Goal: Task Accomplishment & Management: Manage account settings

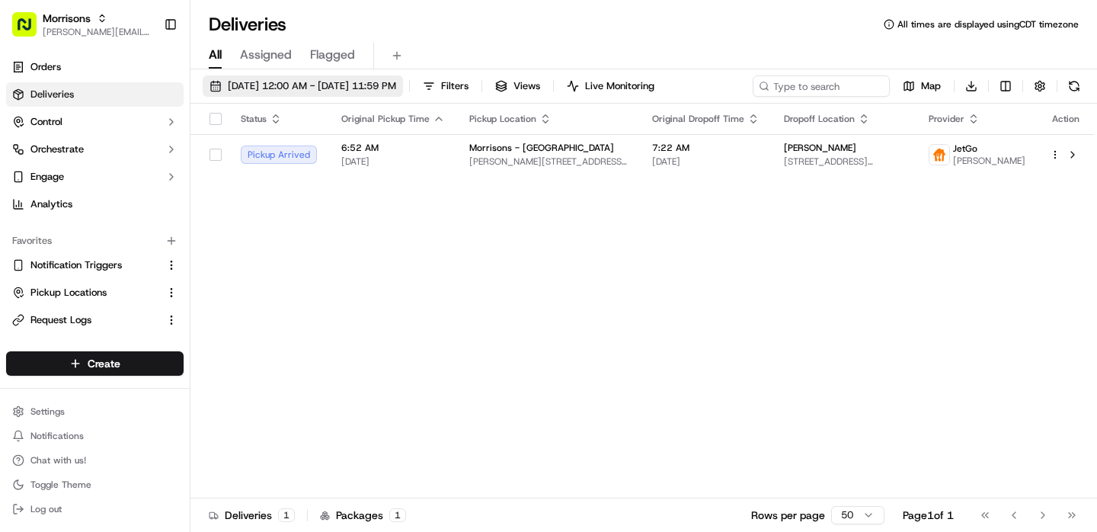
click at [356, 79] on span "09/15/2025 12:00 AM - 09/15/2025 11:59 PM" at bounding box center [312, 86] width 168 height 14
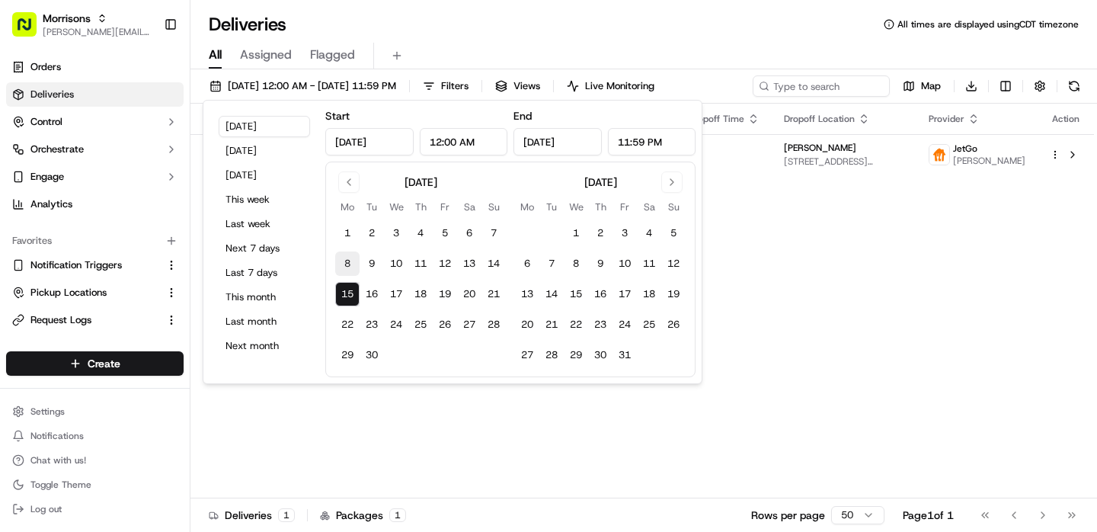
click at [346, 257] on button "8" at bounding box center [347, 263] width 24 height 24
type input "Sep 8, 2025"
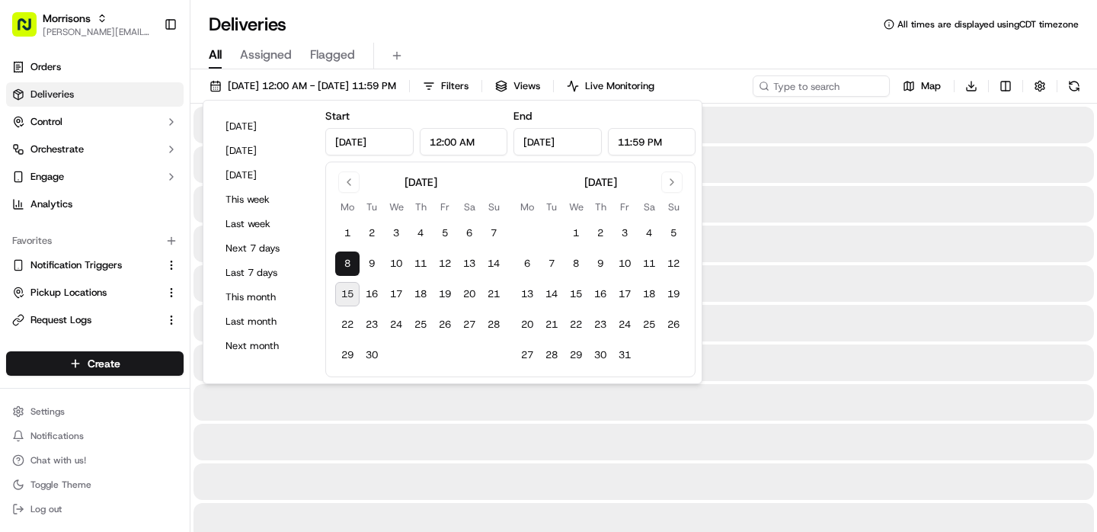
click at [350, 289] on button "15" at bounding box center [347, 294] width 24 height 24
type input "Sep 15, 2025"
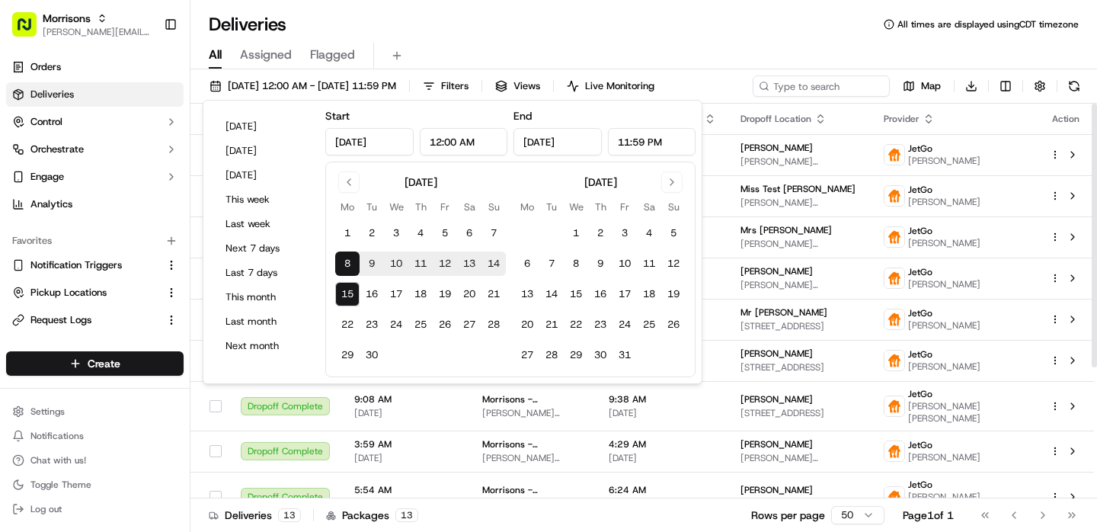
click at [734, 44] on div "All Assigned Flagged" at bounding box center [643, 56] width 906 height 27
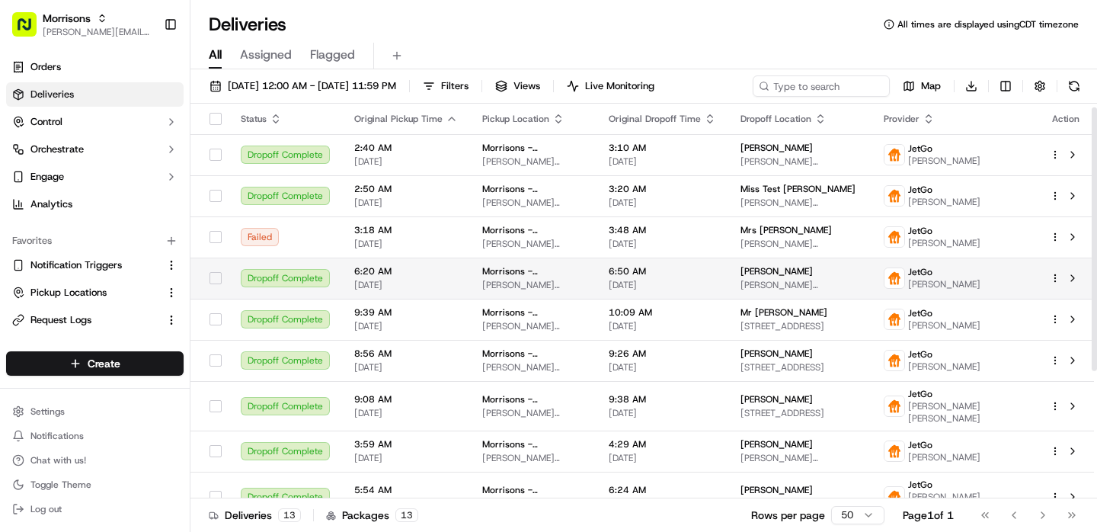
scroll to position [196, 0]
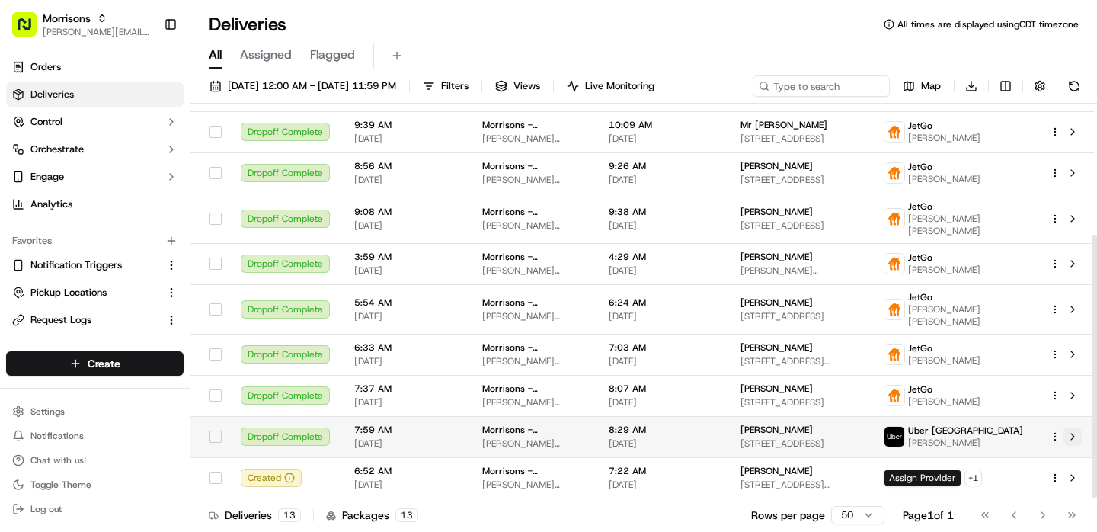
click at [1076, 430] on button at bounding box center [1072, 436] width 18 height 18
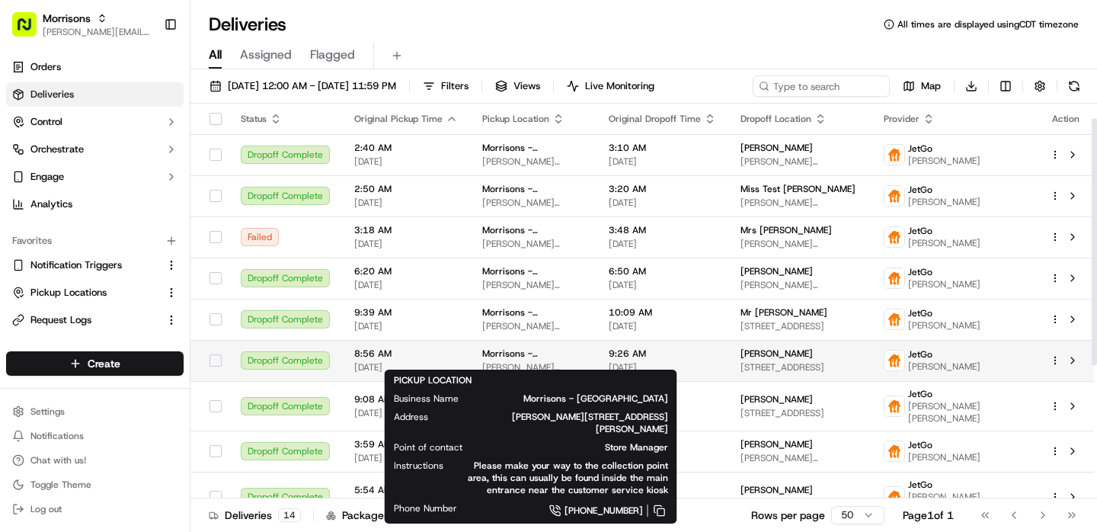
scroll to position [237, 0]
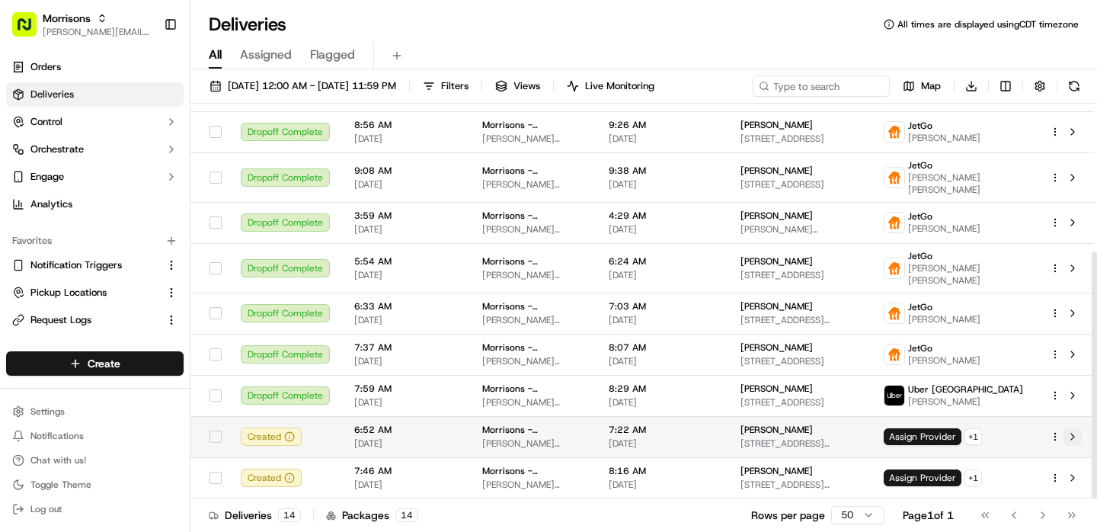
click at [1073, 437] on button at bounding box center [1072, 436] width 18 height 18
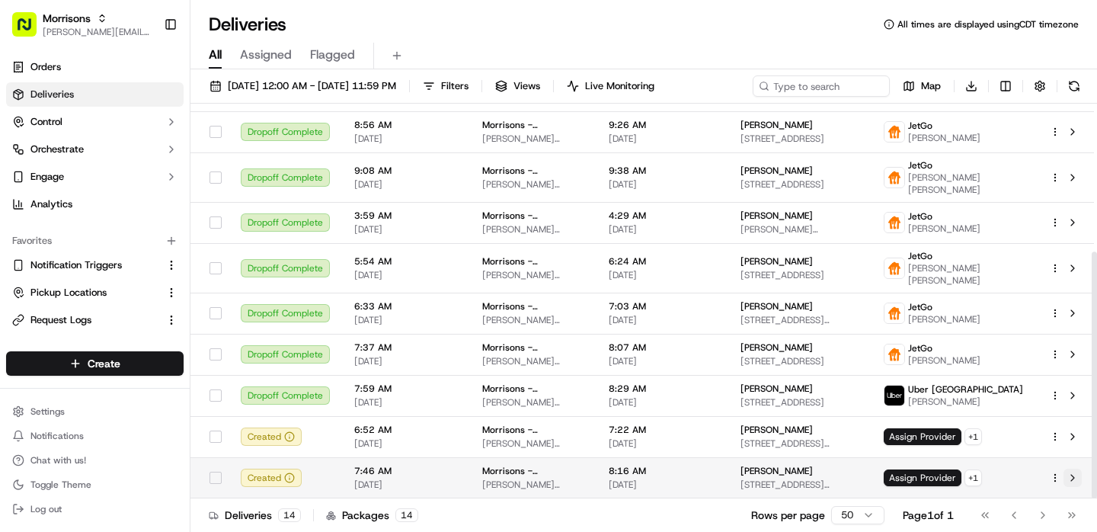
click at [1063, 473] on button at bounding box center [1072, 477] width 18 height 18
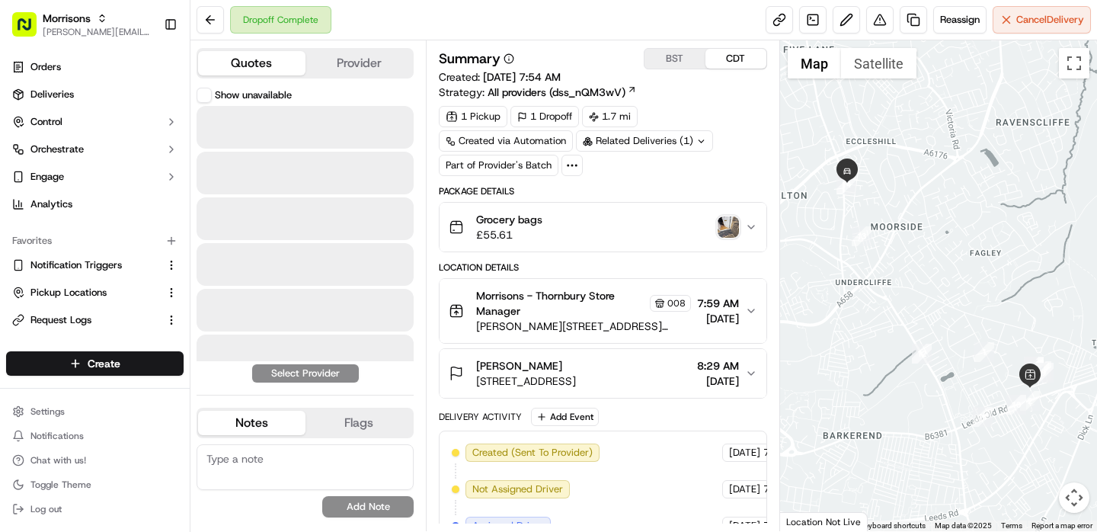
click at [268, 63] on button "Quotes" at bounding box center [251, 63] width 107 height 24
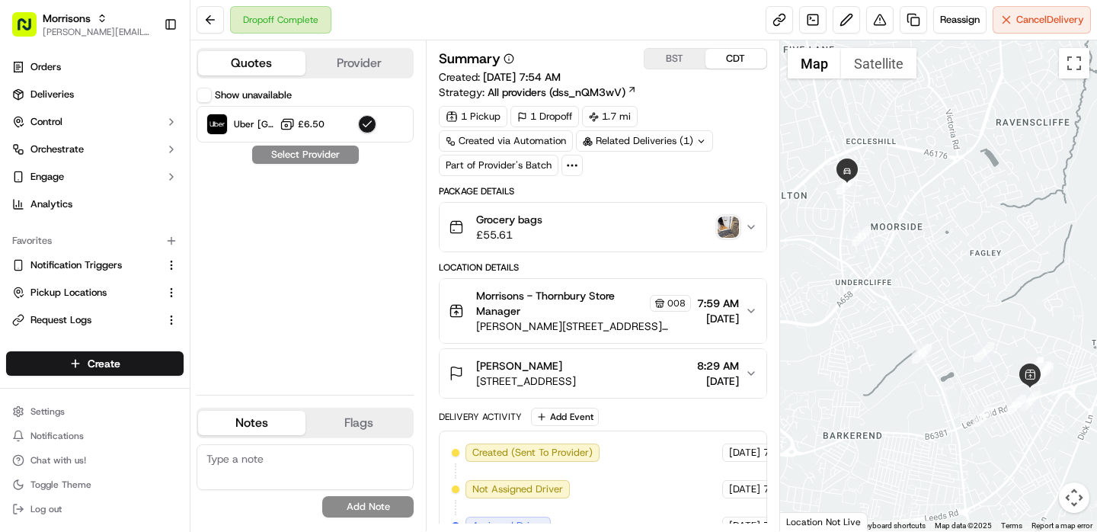
click at [209, 92] on button "Show unavailable" at bounding box center [204, 95] width 15 height 15
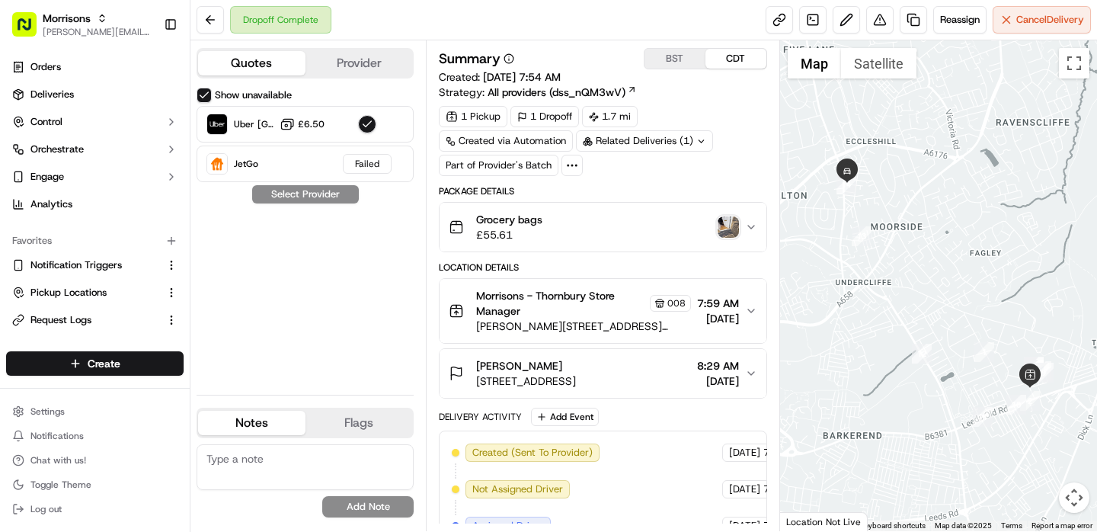
click at [610, 238] on div "Grocery bags £55.61" at bounding box center [597, 227] width 296 height 30
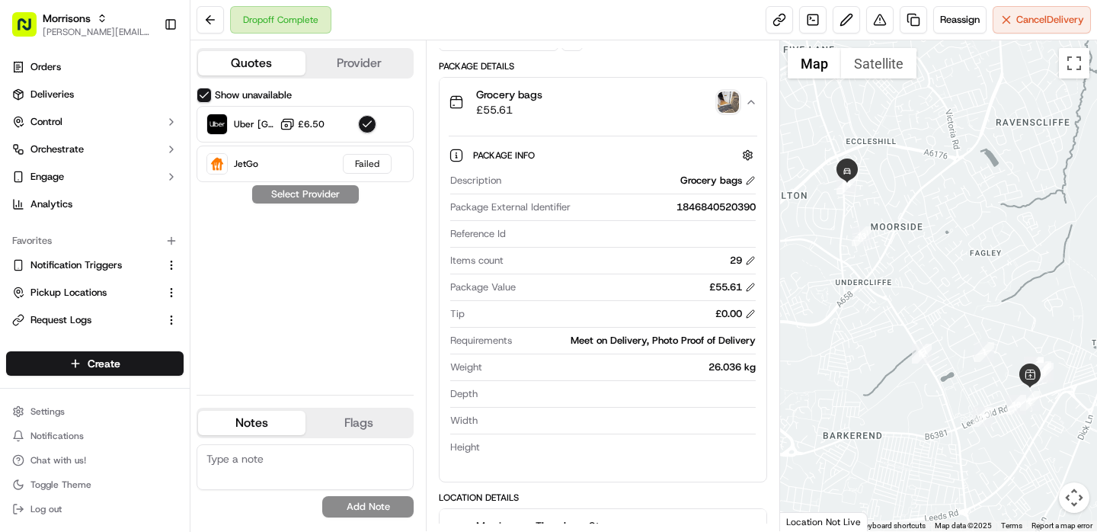
scroll to position [110, 0]
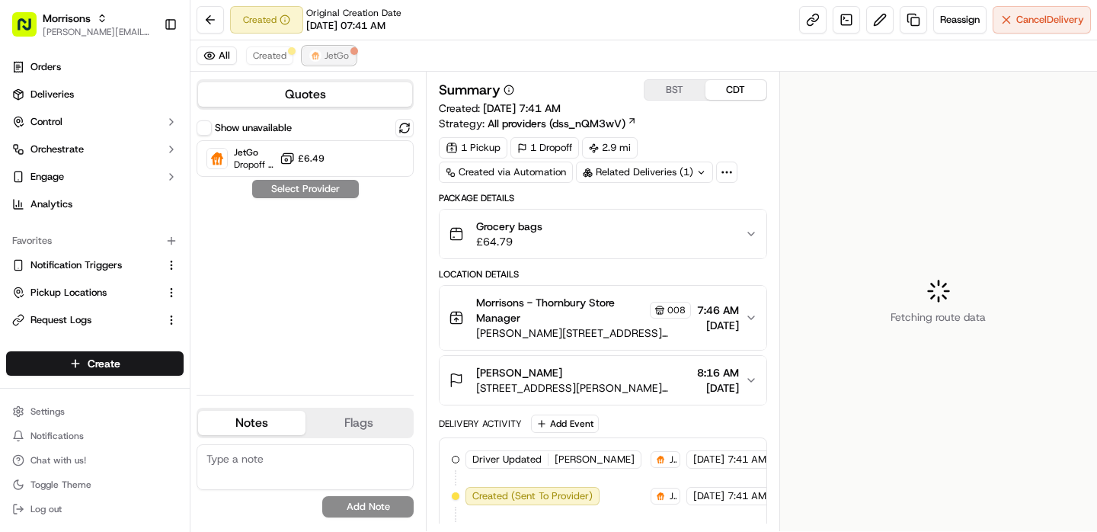
click at [328, 60] on span "JetGo" at bounding box center [336, 56] width 24 height 12
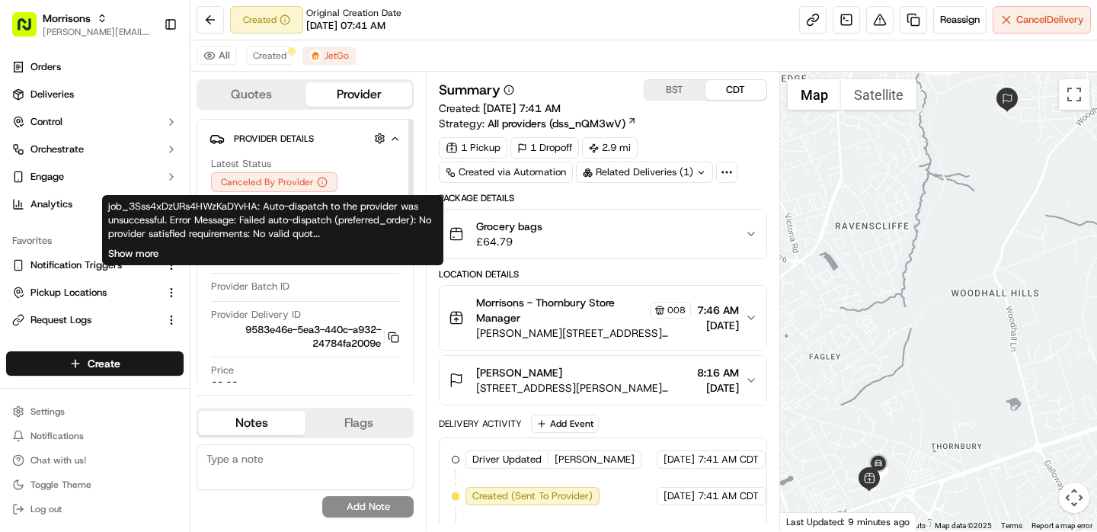
click at [136, 252] on button "Show more" at bounding box center [133, 254] width 50 height 14
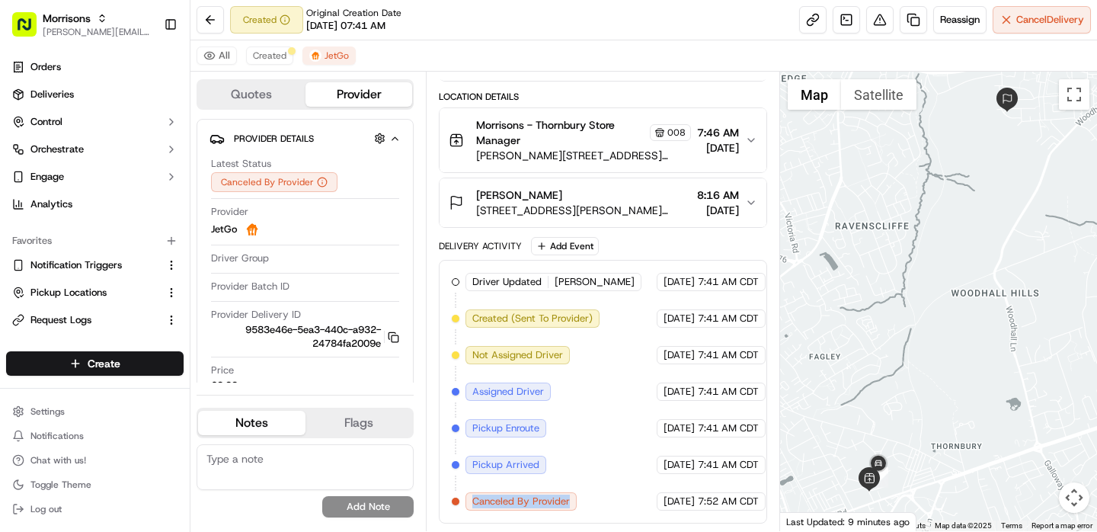
drag, startPoint x: 570, startPoint y: 500, endPoint x: 445, endPoint y: 500, distance: 124.9
click at [445, 500] on div "Driver Updated Muhammad Haroon JetGo 09/15/2025 7:41 AM CDT Created (Sent To Pr…" at bounding box center [603, 392] width 328 height 264
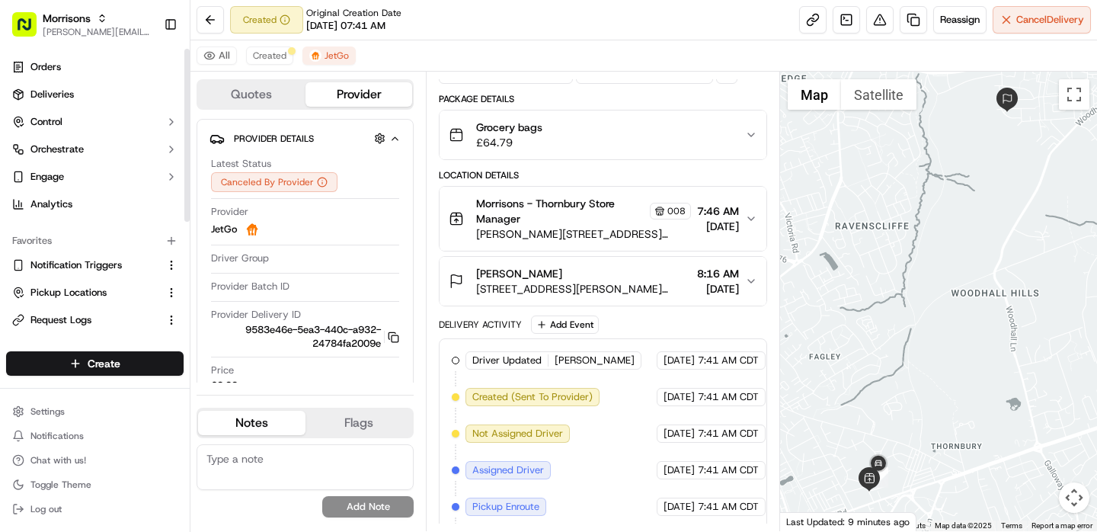
scroll to position [1, 0]
click at [111, 129] on button "Control" at bounding box center [94, 121] width 177 height 24
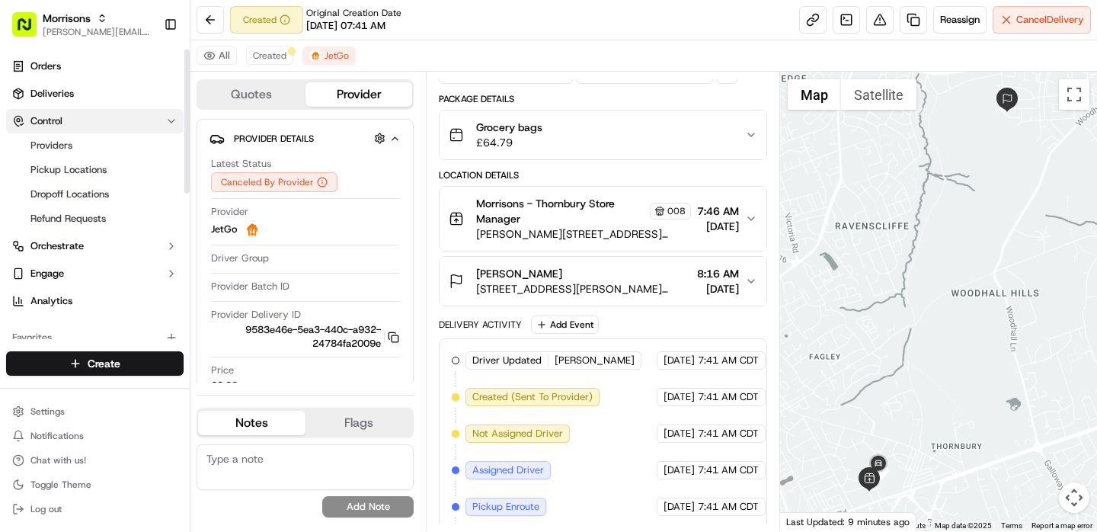
click at [111, 129] on button "Control" at bounding box center [94, 121] width 177 height 24
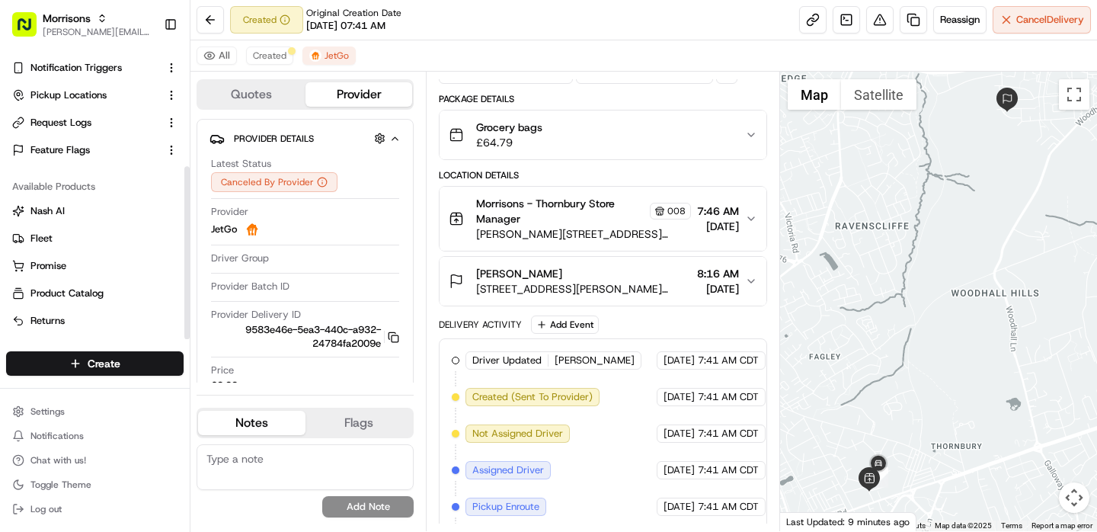
scroll to position [0, 0]
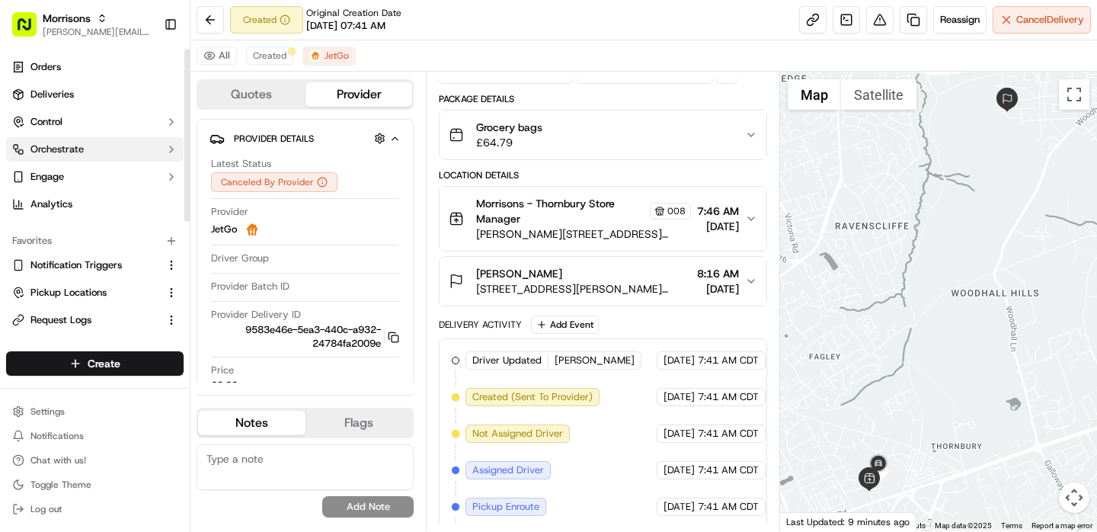
click at [84, 153] on button "Orchestrate" at bounding box center [94, 149] width 177 height 24
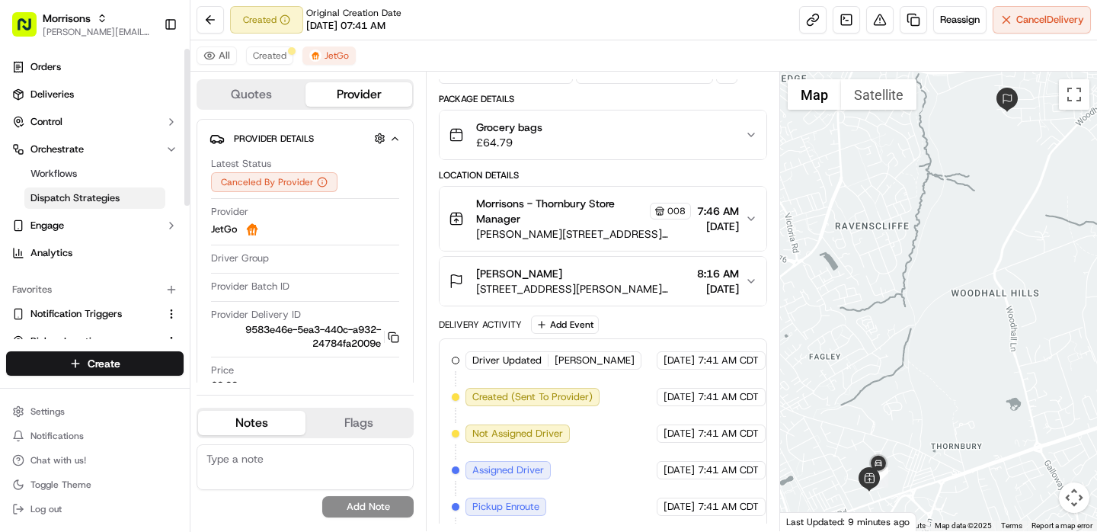
click at [89, 206] on link "Dispatch Strategies" at bounding box center [94, 197] width 141 height 21
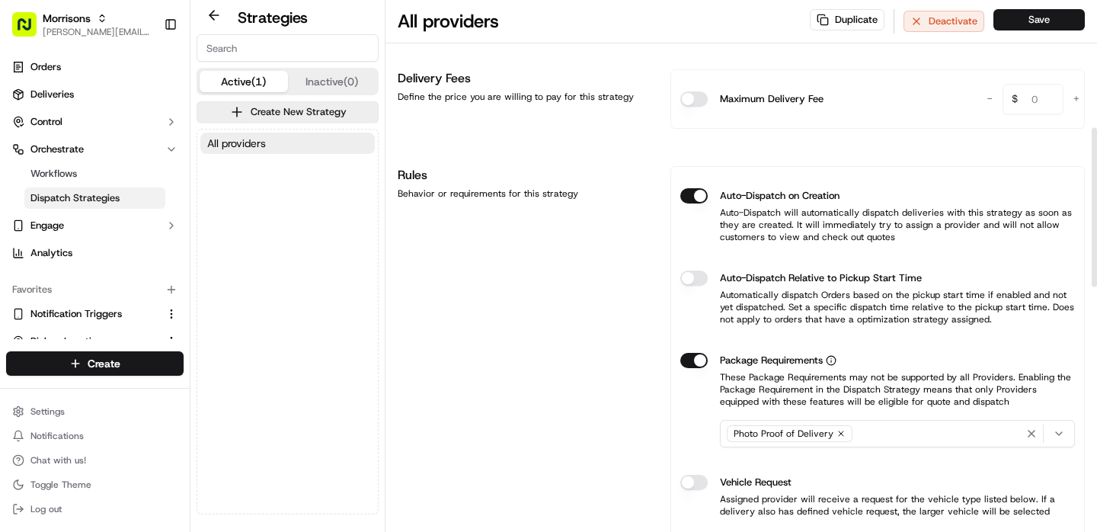
scroll to position [451, 0]
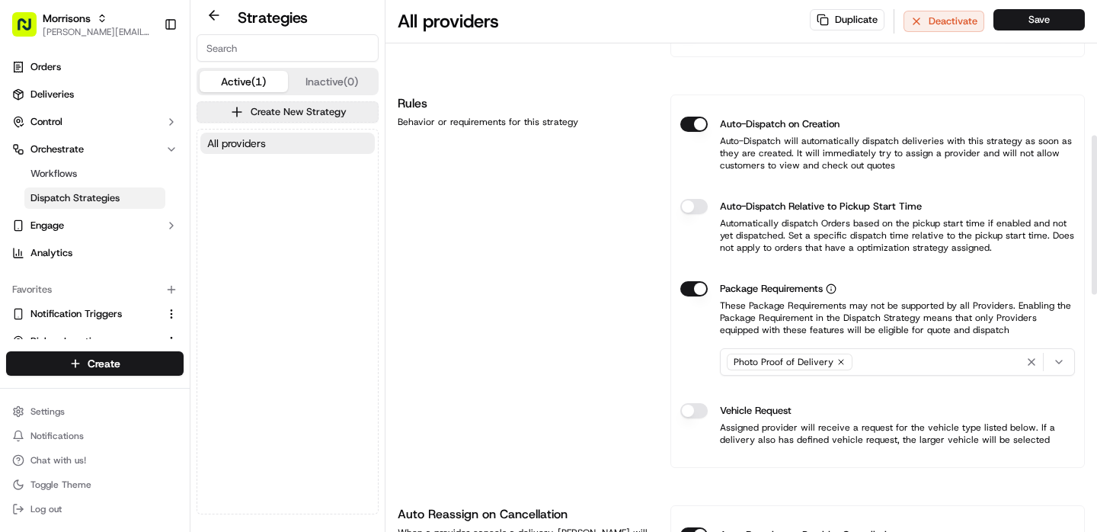
click at [700, 126] on button "Auto-Dispatch on Creation" at bounding box center [693, 124] width 27 height 15
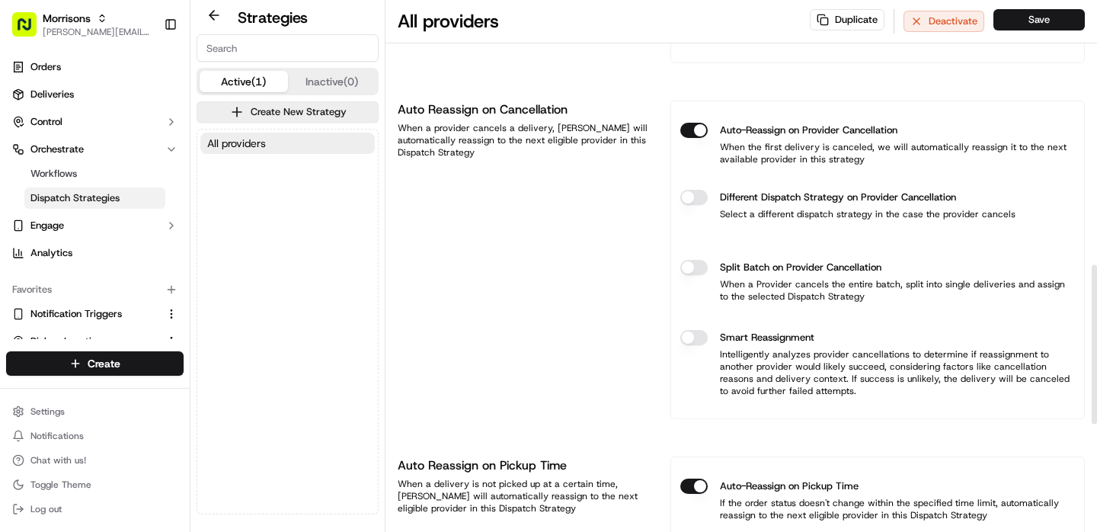
scroll to position [782, 0]
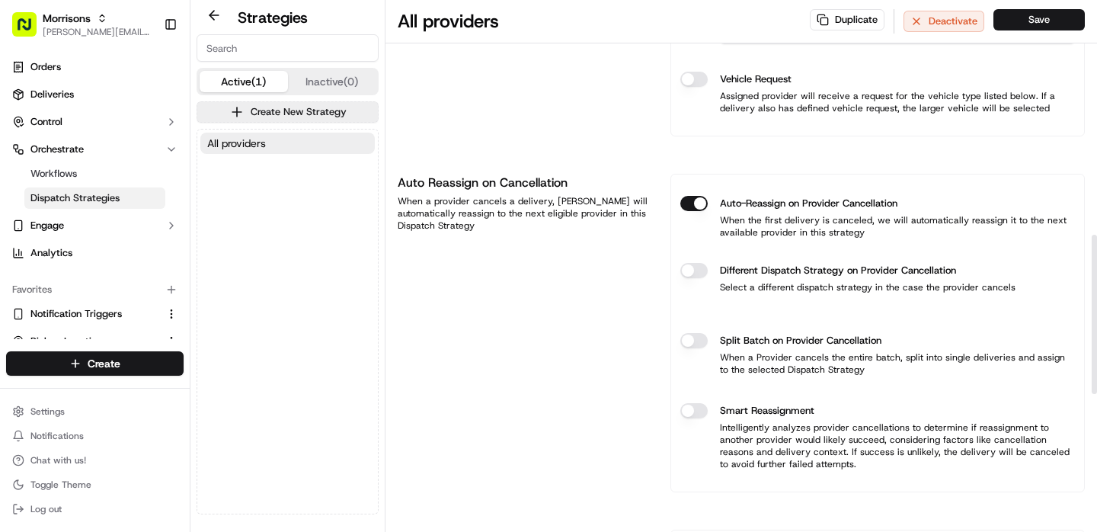
click at [692, 199] on button "Auto-Reassign on Provider Cancellation" at bounding box center [693, 203] width 27 height 15
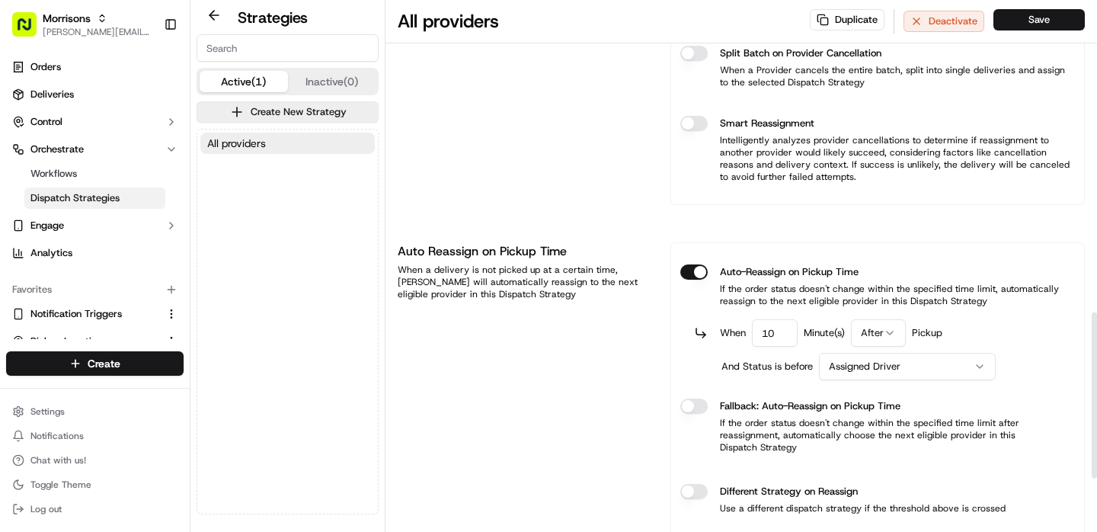
scroll to position [1003, 0]
click at [684, 262] on div "Auto-Reassign on Pickup Time If the order status doesn't change within the spec…" at bounding box center [877, 284] width 395 height 67
click at [685, 263] on div "Auto-Reassign on Pickup Time If the order status doesn't change within the spec…" at bounding box center [877, 284] width 395 height 67
click at [687, 267] on button "Auto-Reassign on Pickup Time" at bounding box center [693, 271] width 27 height 15
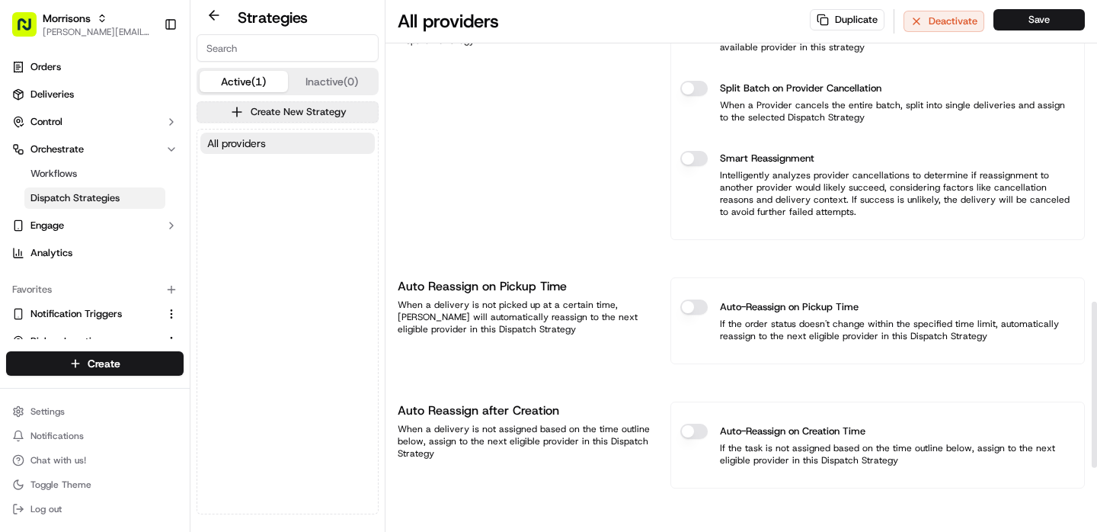
scroll to position [967, 0]
click at [695, 294] on div "Auto-Reassign on Pickup Time If the order status doesn't change within the spec…" at bounding box center [877, 320] width 395 height 67
click at [695, 306] on button "Auto-Reassign on Pickup Time" at bounding box center [693, 306] width 27 height 15
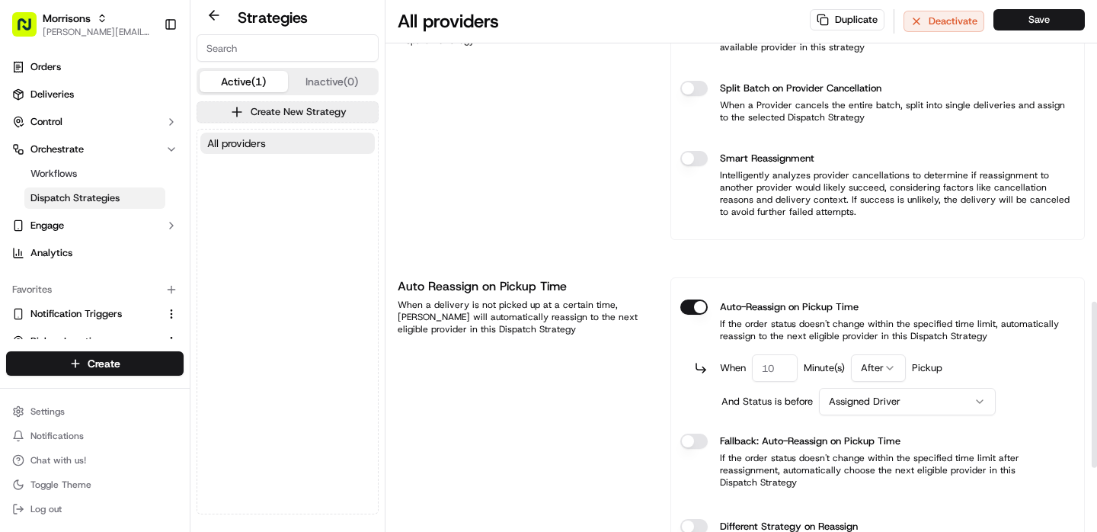
click at [695, 306] on button "Auto-Reassign on Pickup Time" at bounding box center [693, 306] width 27 height 15
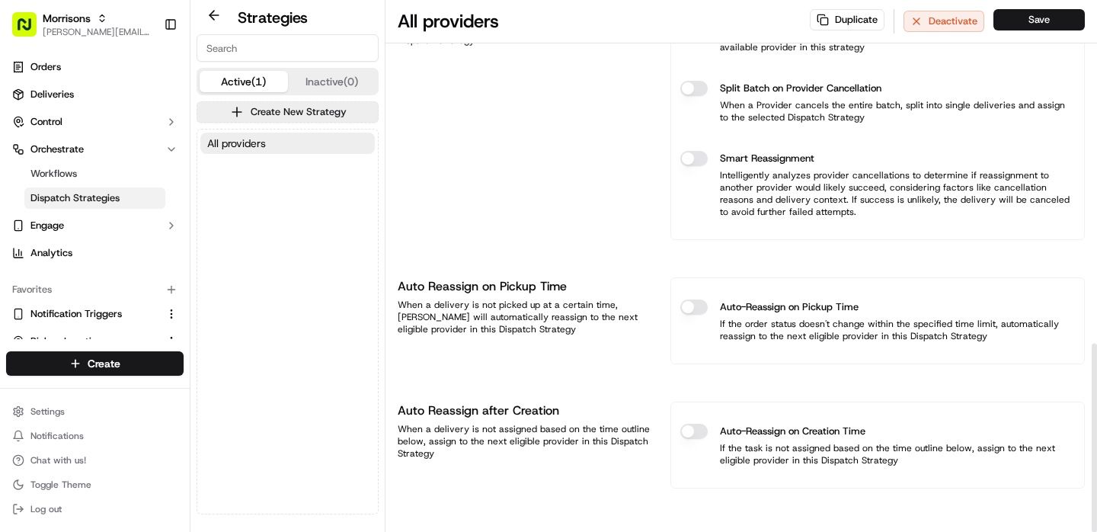
click at [695, 307] on button "Auto-Reassign on Pickup Time" at bounding box center [693, 306] width 27 height 15
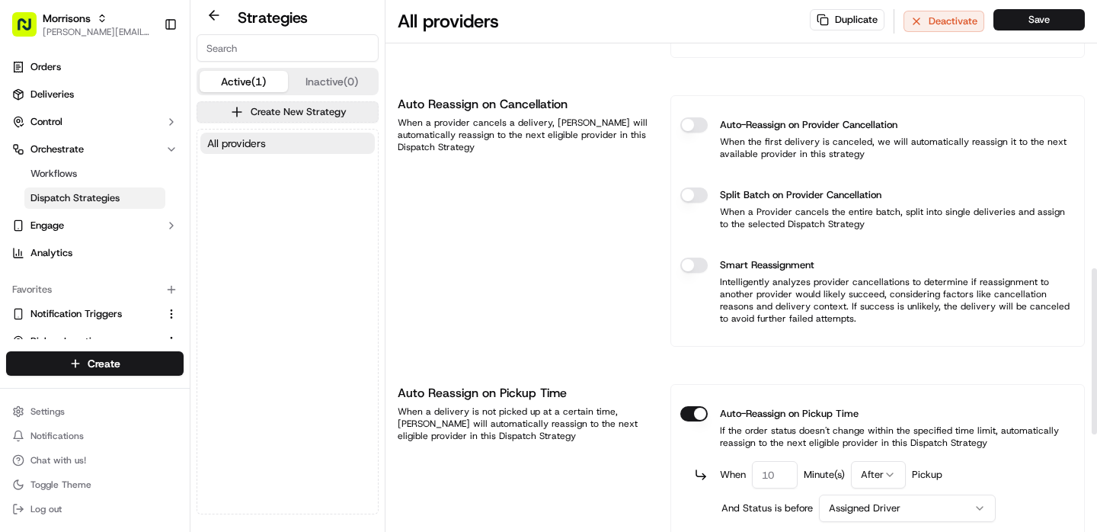
scroll to position [862, 0]
click at [692, 411] on button "Auto-Reassign on Pickup Time" at bounding box center [693, 411] width 27 height 15
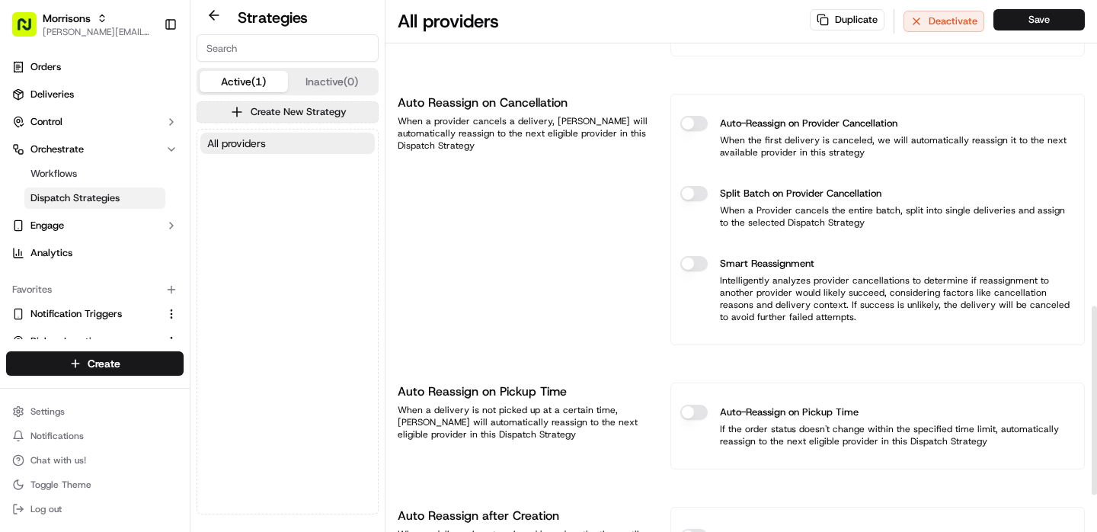
click at [1031, 30] on div "Duplicate Deactivate Save" at bounding box center [947, 21] width 275 height 24
click at [1031, 28] on button "Save" at bounding box center [1038, 19] width 91 height 21
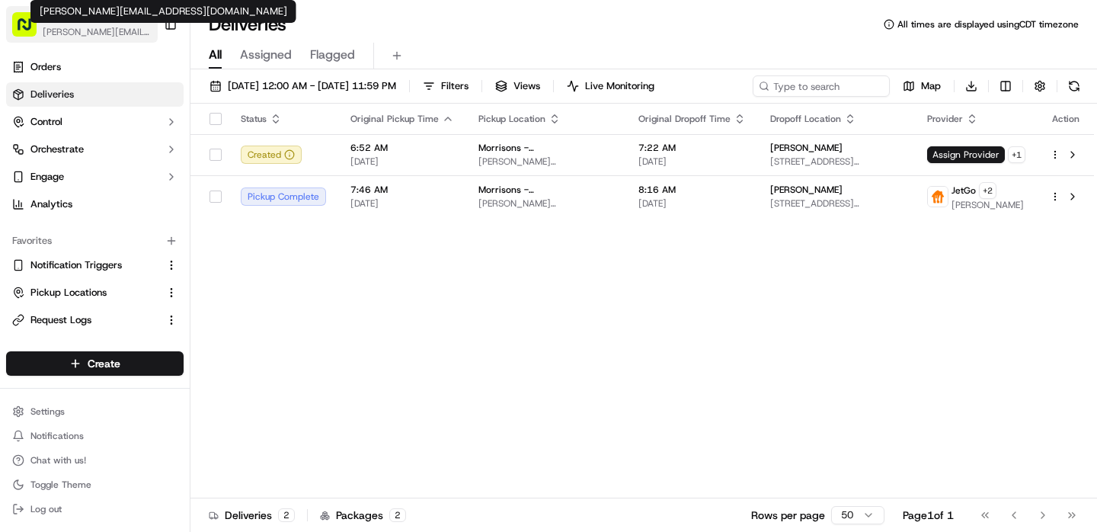
click at [64, 31] on span "[PERSON_NAME][EMAIL_ADDRESS][DOMAIN_NAME]" at bounding box center [97, 32] width 109 height 12
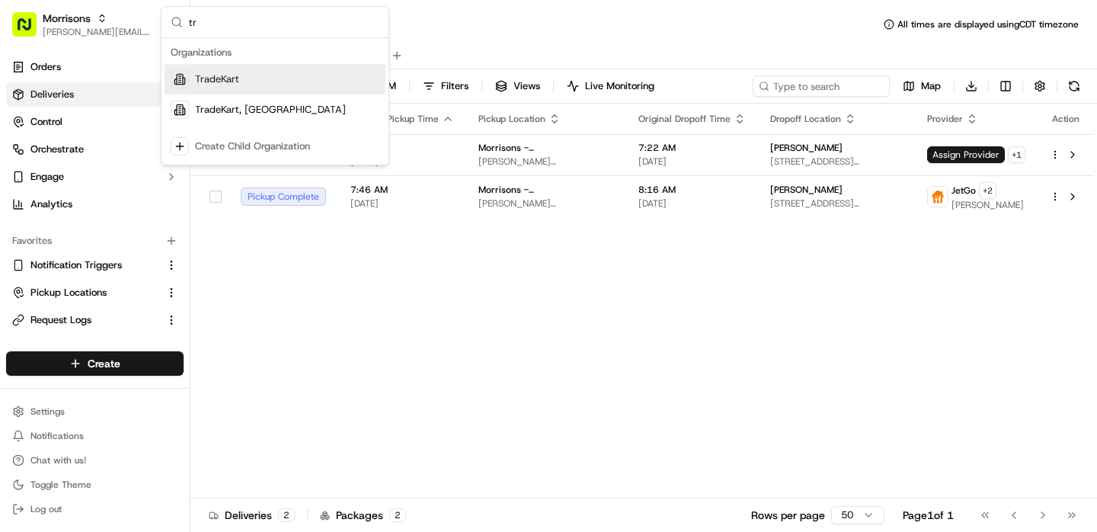
type input "t"
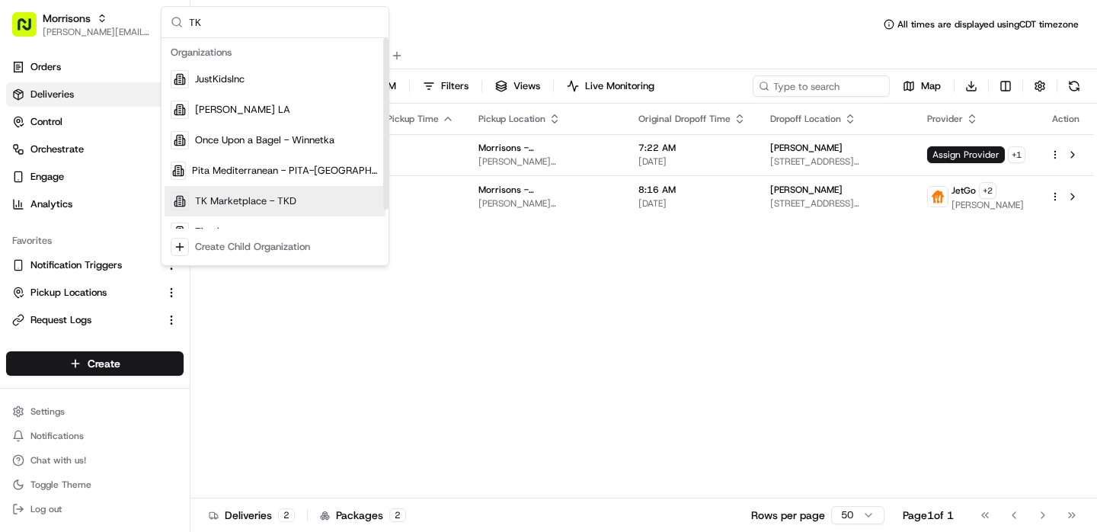
type input "TK"
click at [268, 193] on div "TK Marketplace - TKD" at bounding box center [275, 201] width 221 height 30
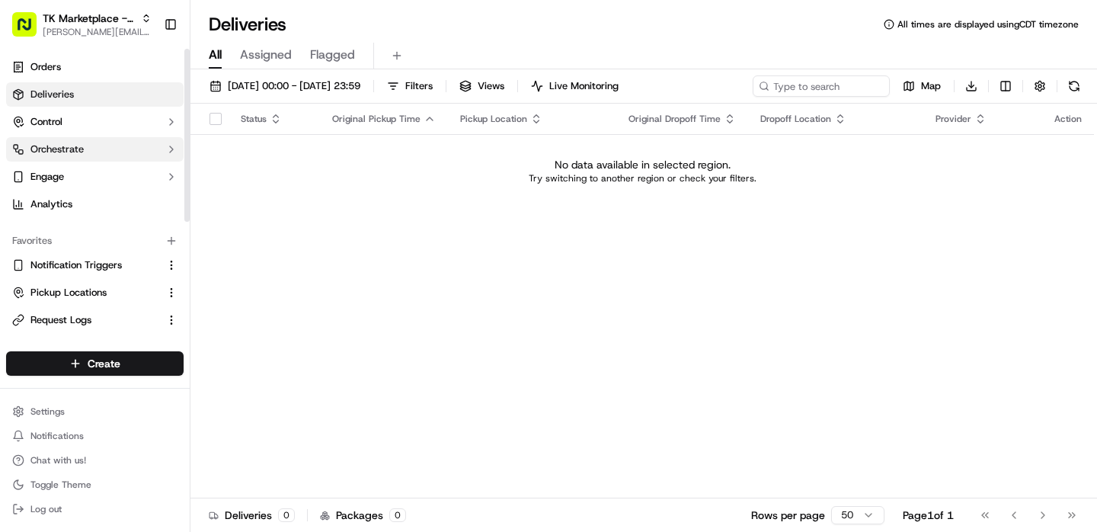
click at [102, 148] on button "Orchestrate" at bounding box center [94, 149] width 177 height 24
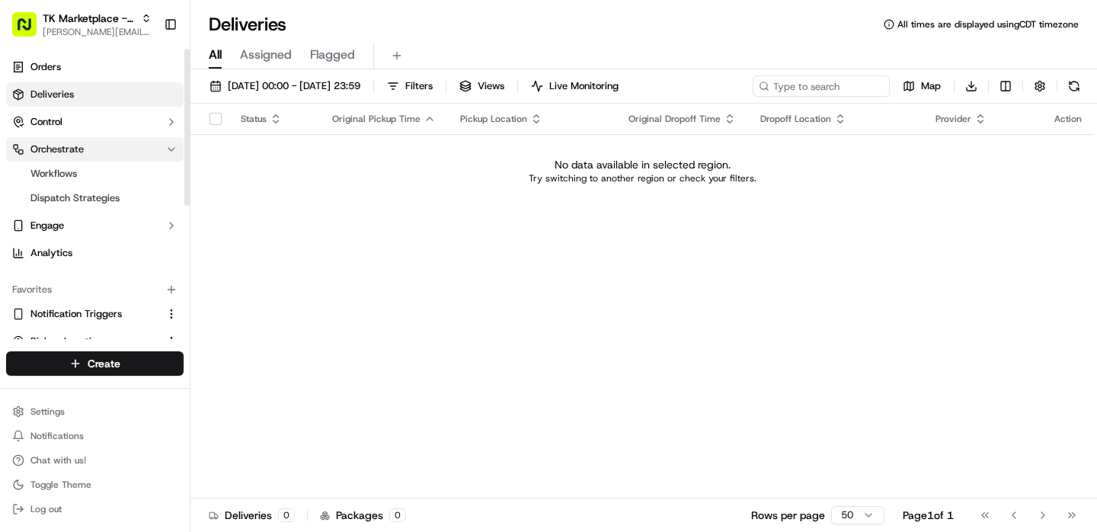
click at [102, 148] on button "Orchestrate" at bounding box center [94, 149] width 177 height 24
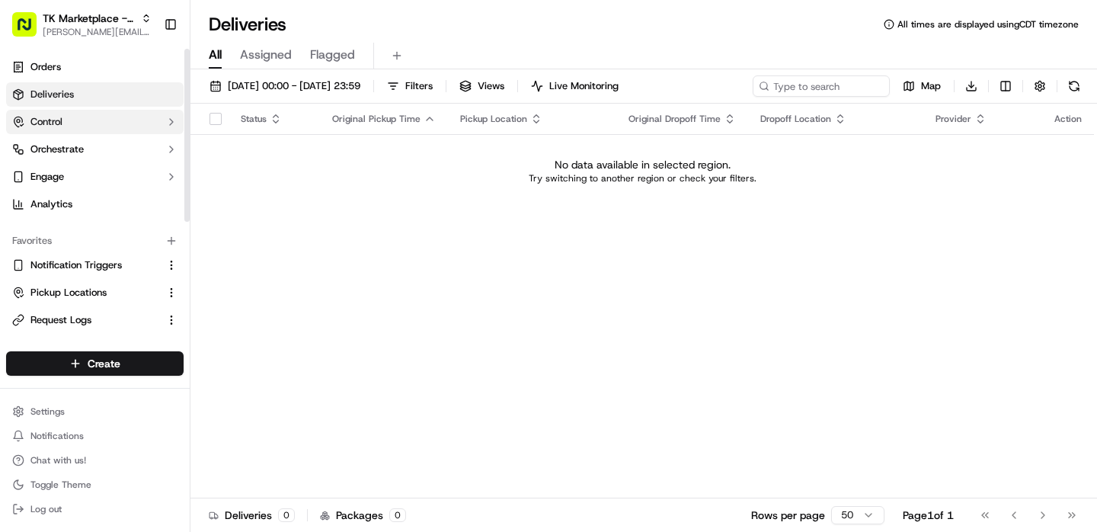
click at [101, 120] on button "Control" at bounding box center [94, 122] width 177 height 24
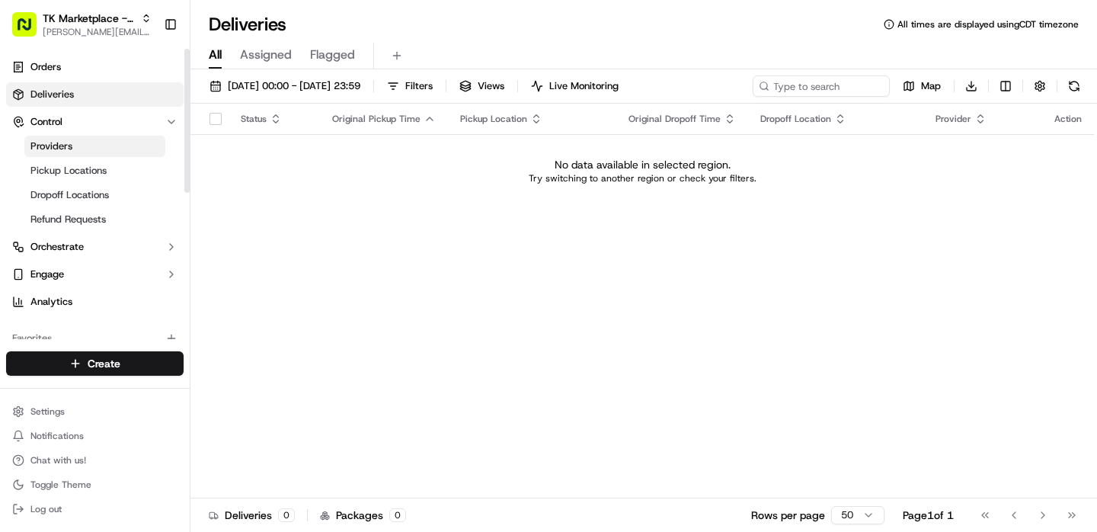
click at [100, 143] on link "Providers" at bounding box center [94, 146] width 141 height 21
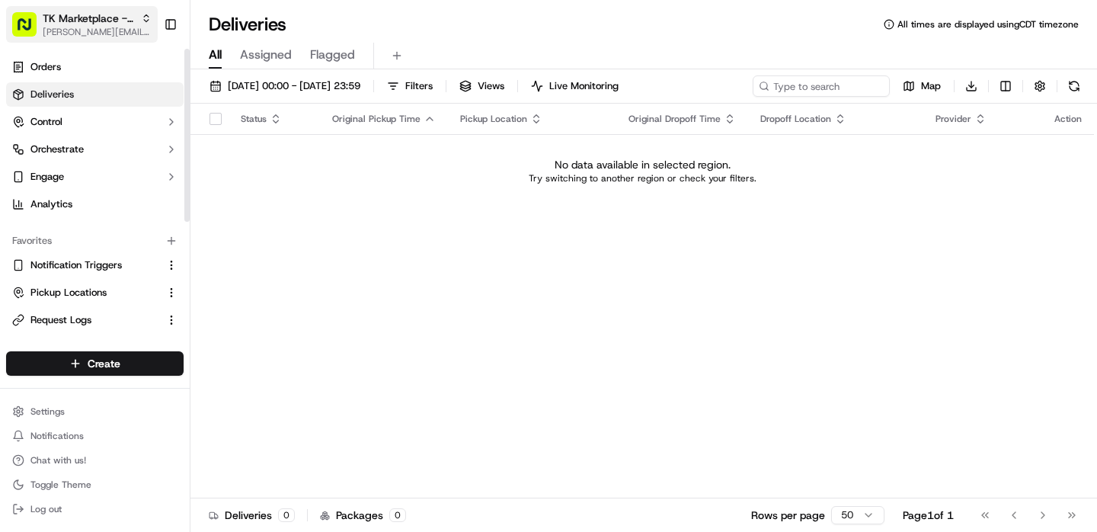
click at [94, 27] on span "[PERSON_NAME][EMAIL_ADDRESS][DOMAIN_NAME]" at bounding box center [97, 32] width 109 height 12
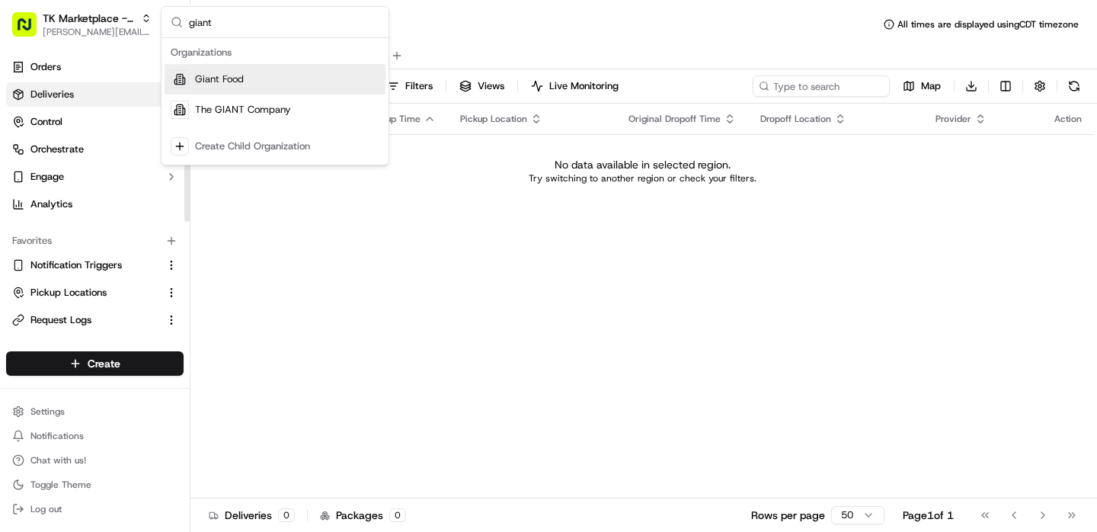
type input "giant"
click at [210, 79] on span "Giant Food" at bounding box center [219, 79] width 49 height 14
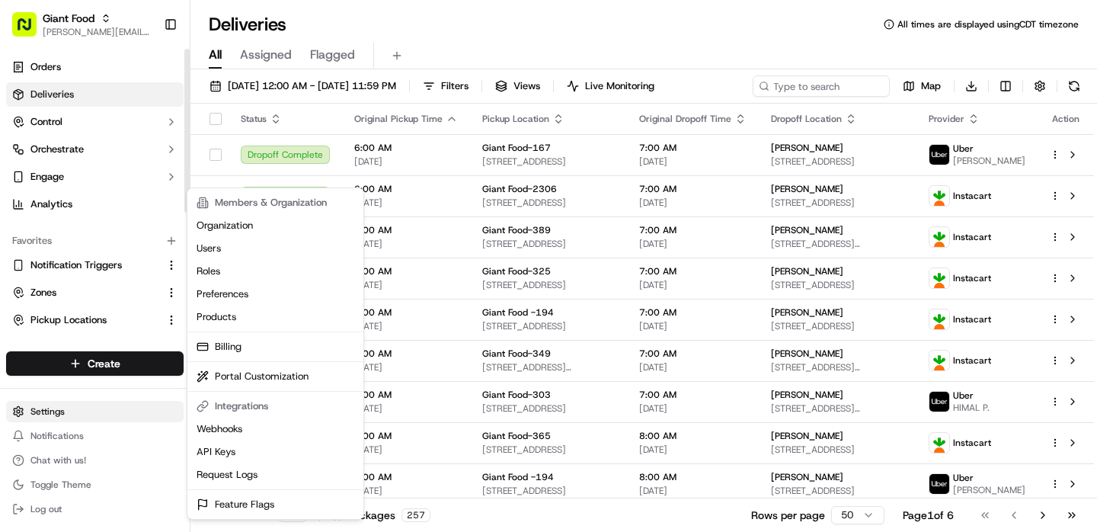
click at [82, 409] on html "Giant Food matt@usenash.com Toggle Sidebar Orders Deliveries Control Orchestrat…" at bounding box center [548, 266] width 1097 height 532
click at [235, 229] on link "Organization" at bounding box center [275, 225] width 170 height 23
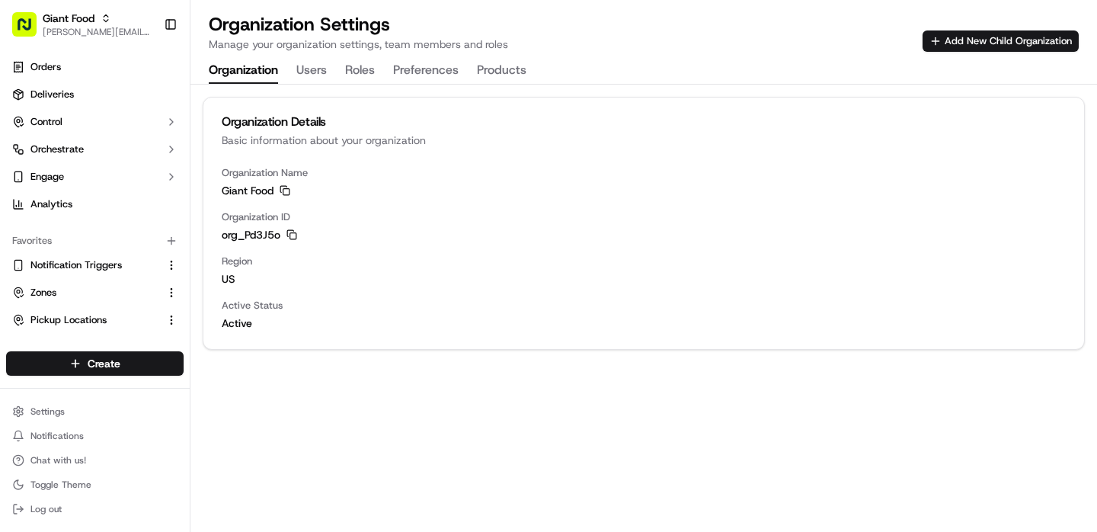
click at [311, 72] on button "Users" at bounding box center [311, 71] width 30 height 26
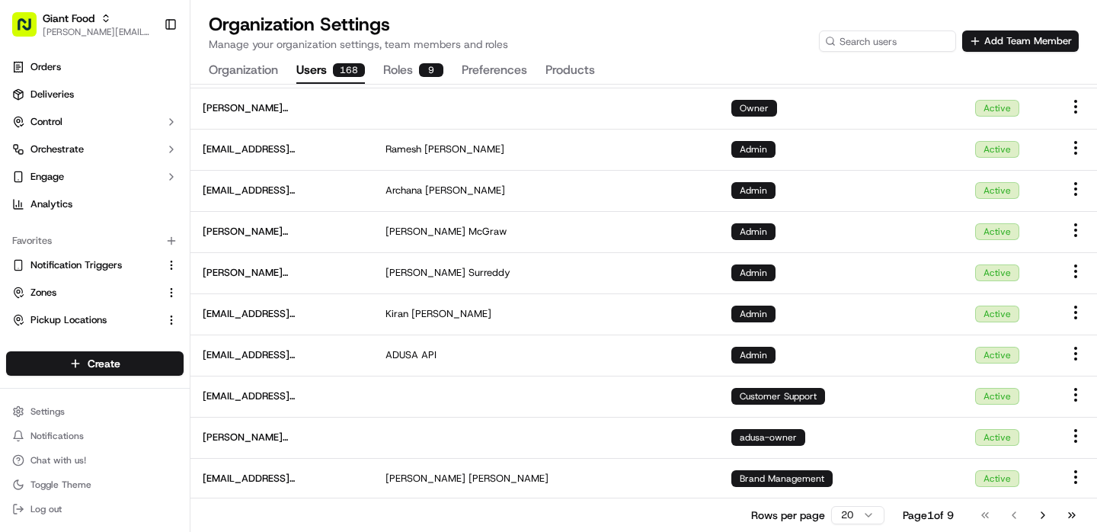
scroll to position [446, 0]
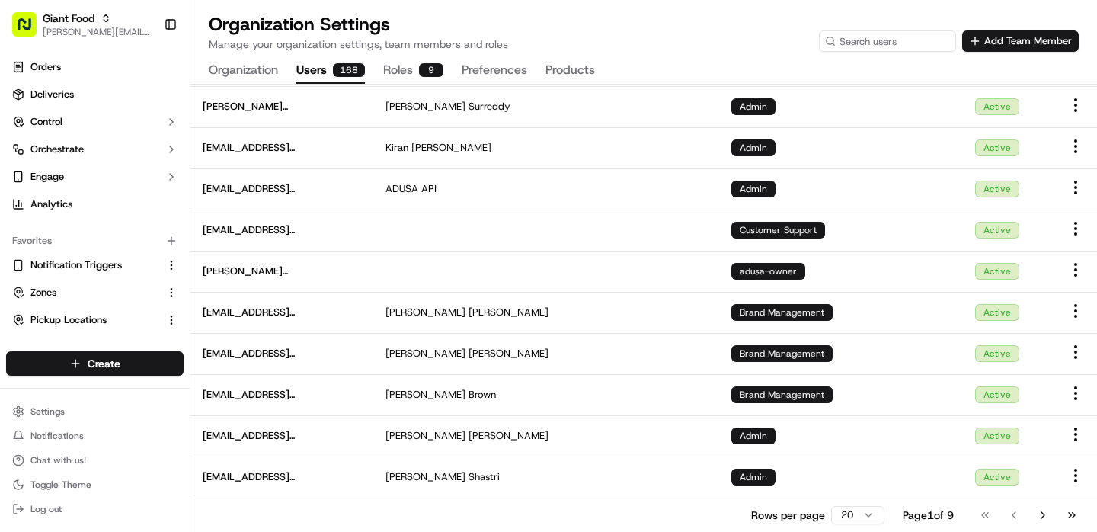
click at [868, 515] on html "Giant Food matt@usenash.com Toggle Sidebar Orders Deliveries Control Orchestrat…" at bounding box center [548, 266] width 1097 height 532
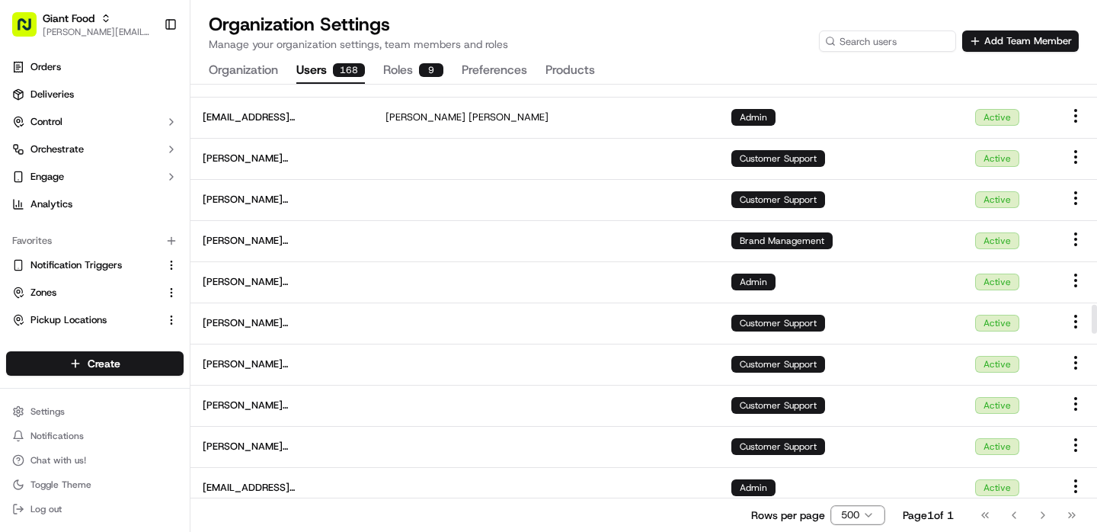
scroll to position [3430, 0]
